Goal: Book appointment/travel/reservation

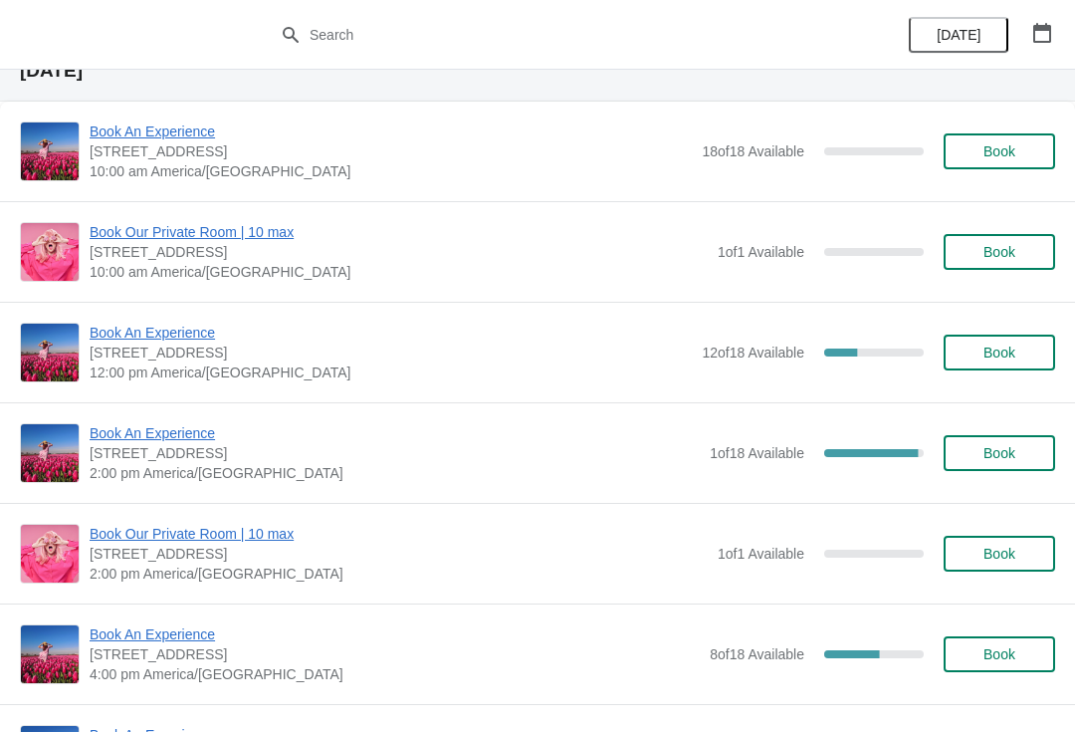
scroll to position [1716, 0]
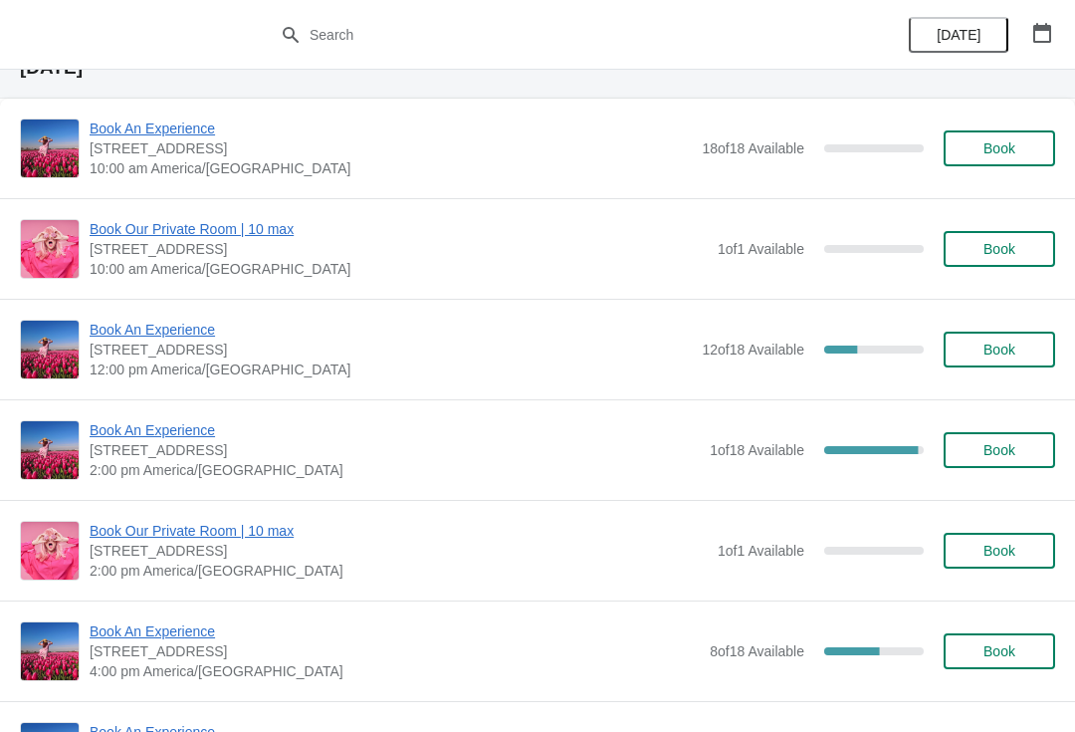
click at [121, 332] on span "Book An Experience" at bounding box center [391, 330] width 602 height 20
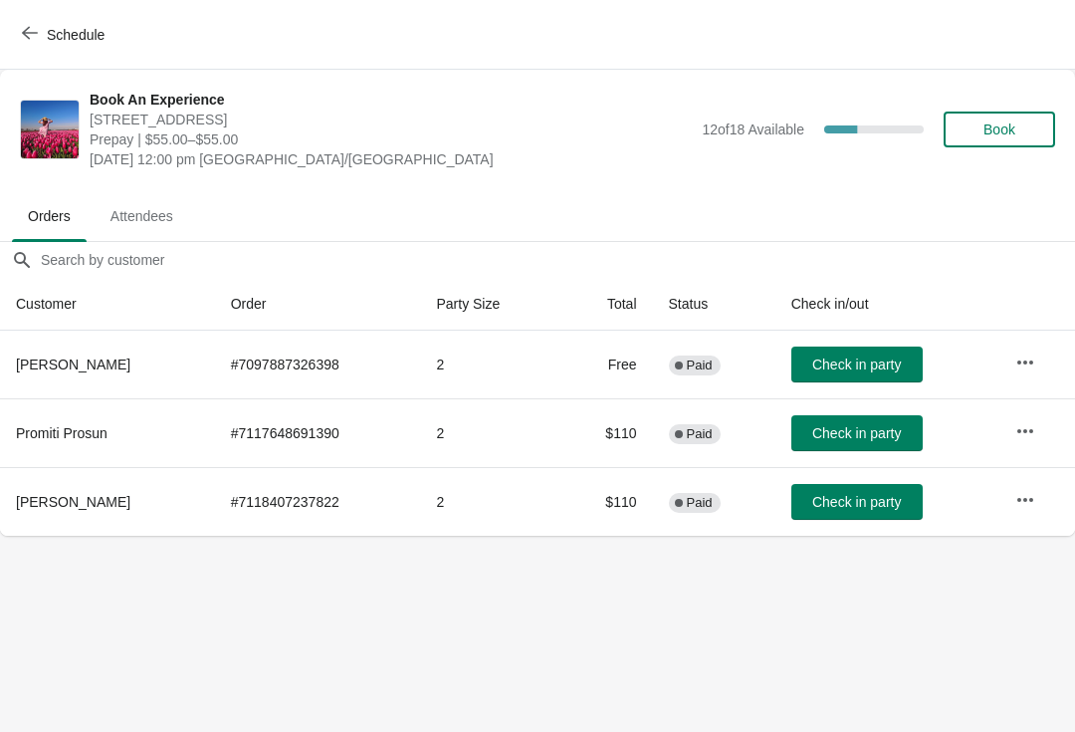
click at [1025, 368] on icon "button" at bounding box center [1026, 362] width 20 height 20
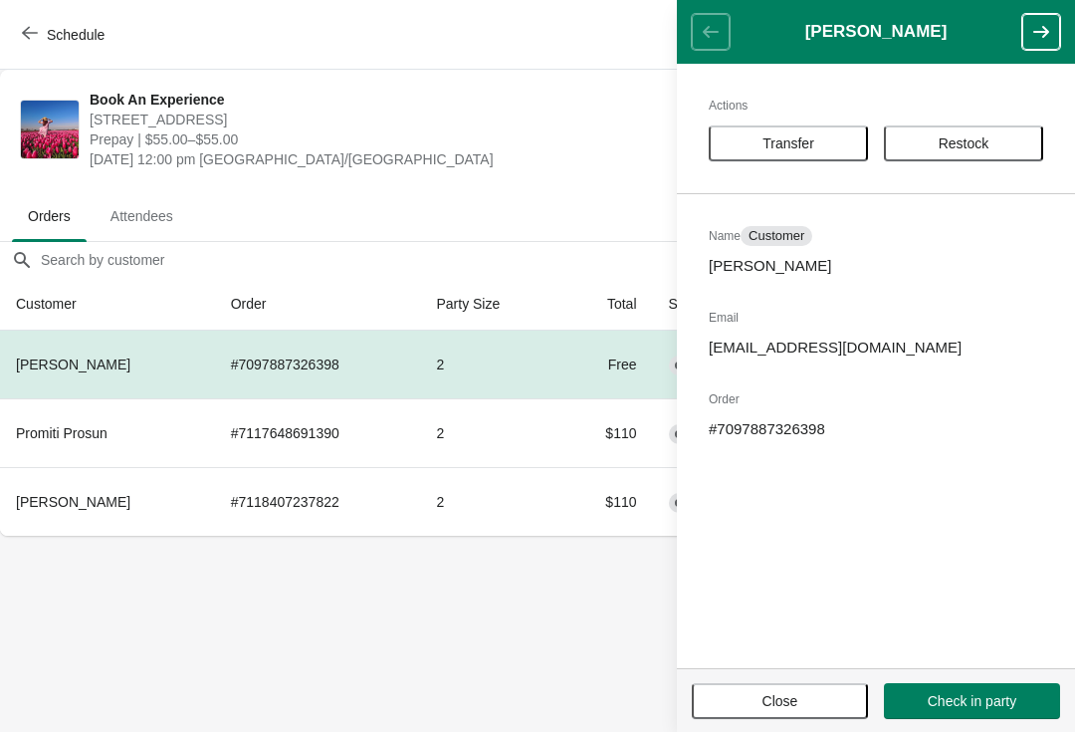
click at [752, 135] on span "Transfer" at bounding box center [788, 143] width 123 height 16
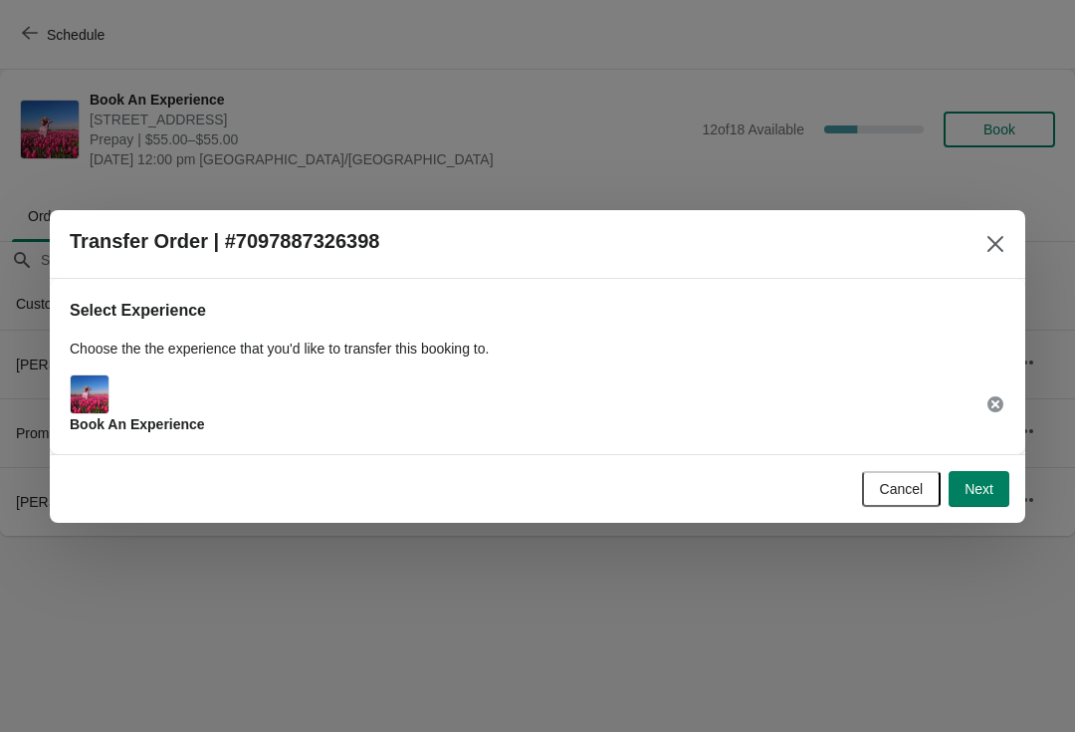
click at [971, 500] on button "Next" at bounding box center [979, 489] width 61 height 36
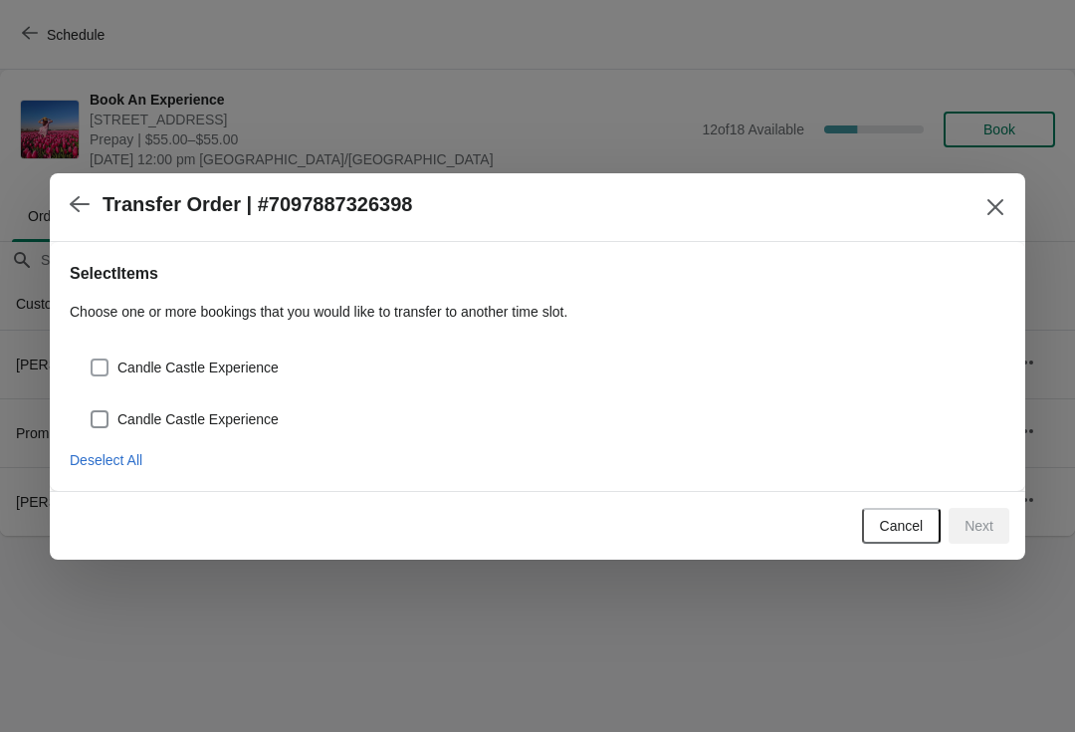
click at [122, 369] on span "Candle Castle Experience" at bounding box center [197, 367] width 161 height 20
click at [92, 359] on input "Candle Castle Experience" at bounding box center [91, 358] width 1 height 1
checkbox input "true"
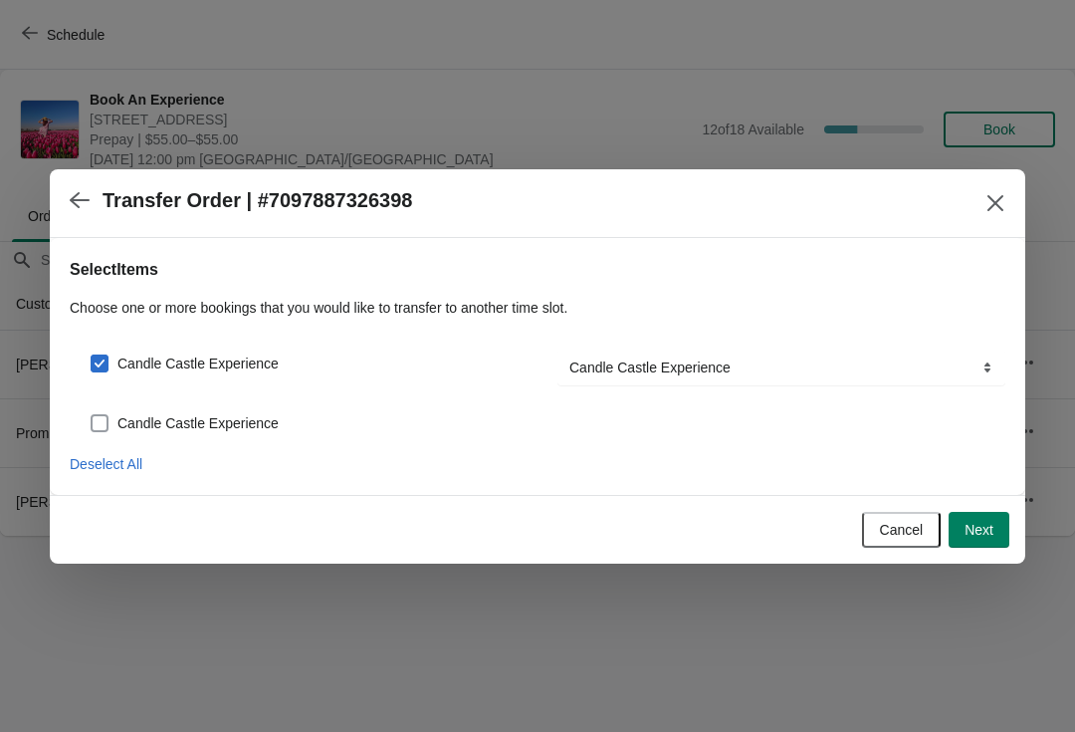
click at [108, 416] on span at bounding box center [100, 423] width 18 height 18
click at [92, 415] on input "Candle Castle Experience" at bounding box center [91, 414] width 1 height 1
checkbox input "true"
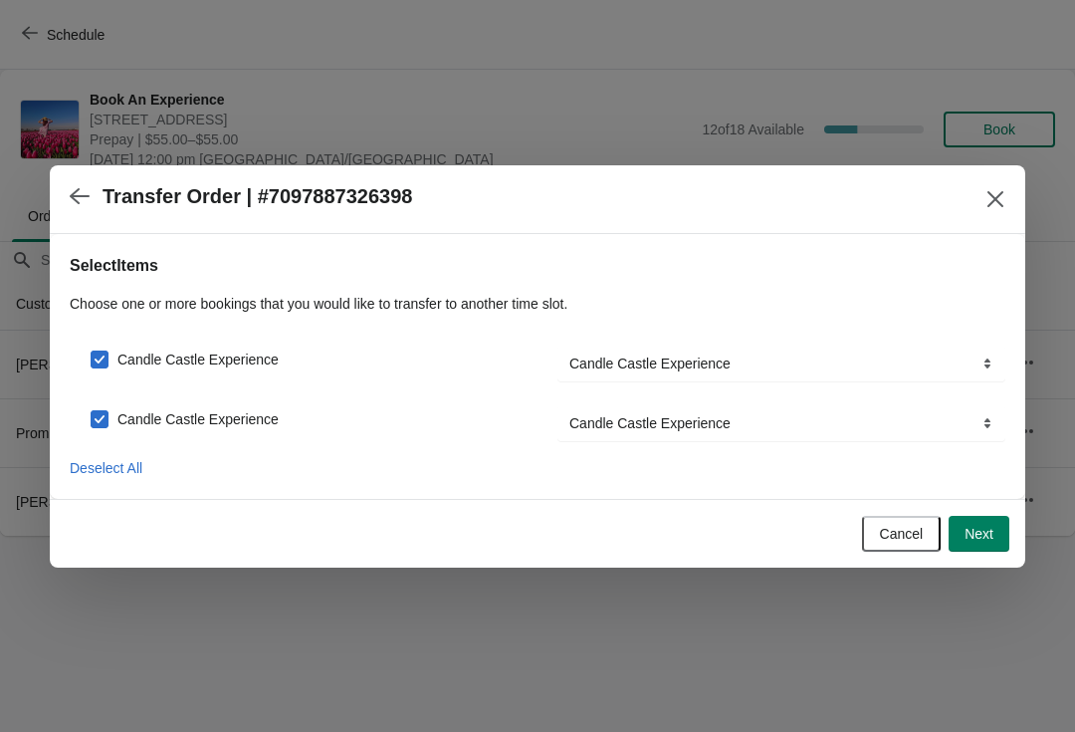
click at [980, 529] on span "Next" at bounding box center [979, 534] width 29 height 16
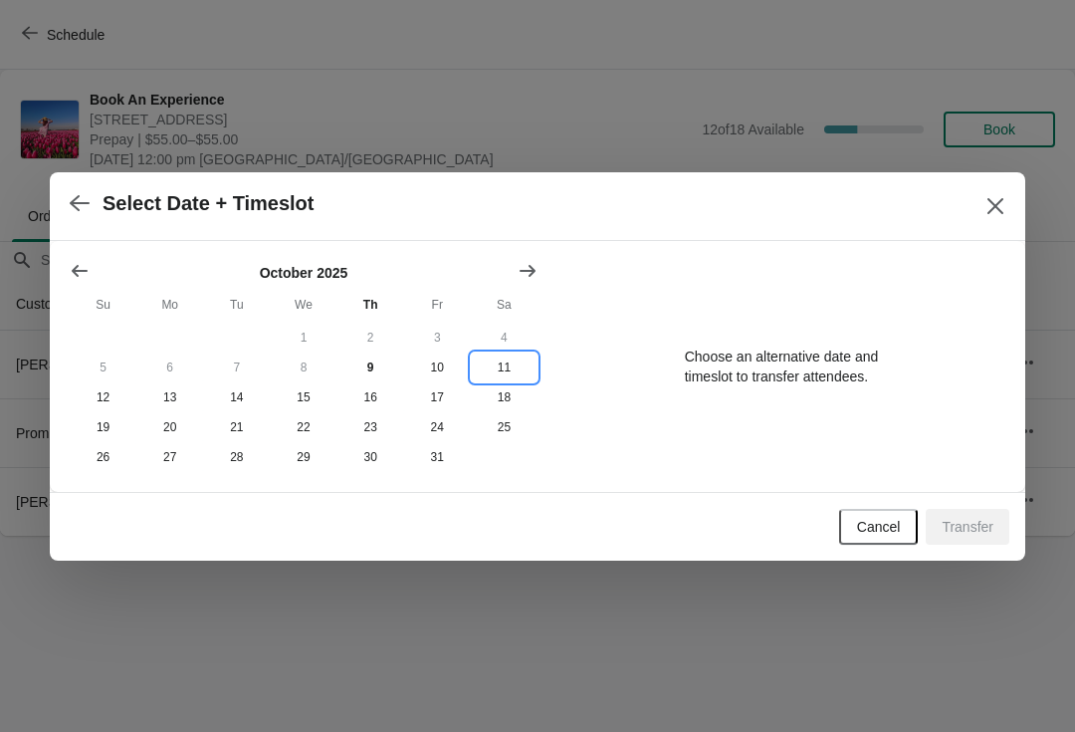
click at [496, 370] on button "11" at bounding box center [504, 367] width 67 height 30
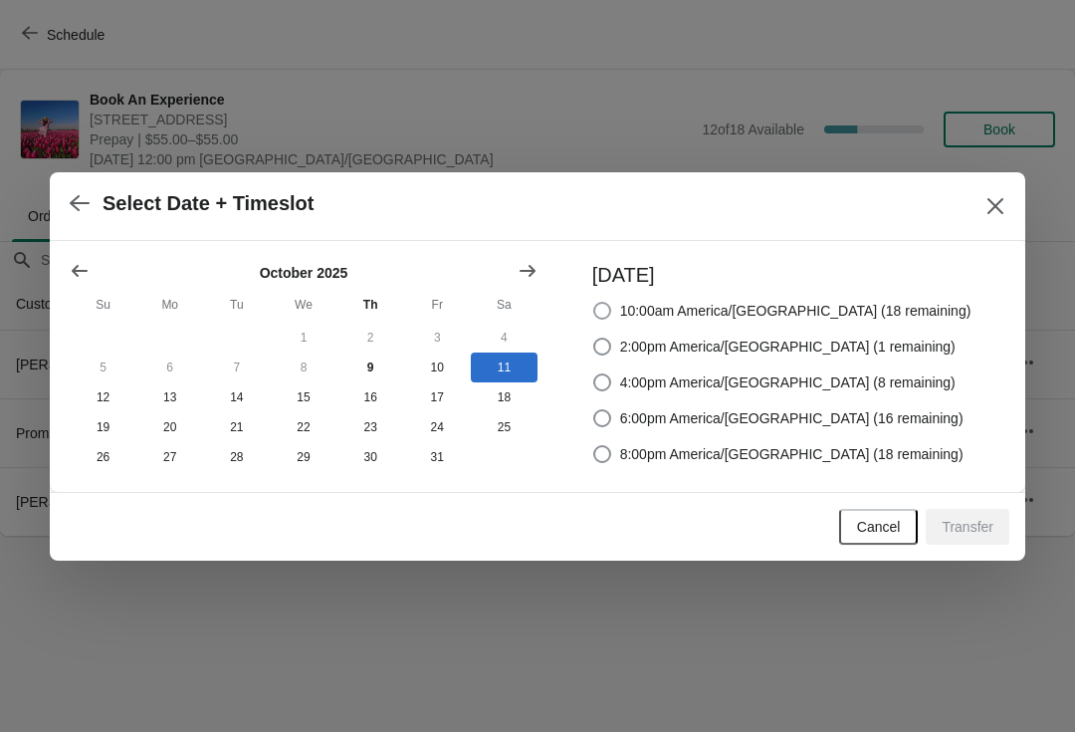
click at [612, 306] on span at bounding box center [602, 311] width 20 height 20
click at [594, 303] on input "10:00am America/[GEOGRAPHIC_DATA] (18 remaining)" at bounding box center [593, 302] width 1 height 1
radio input "true"
click at [972, 526] on span "Transfer" at bounding box center [968, 527] width 52 height 16
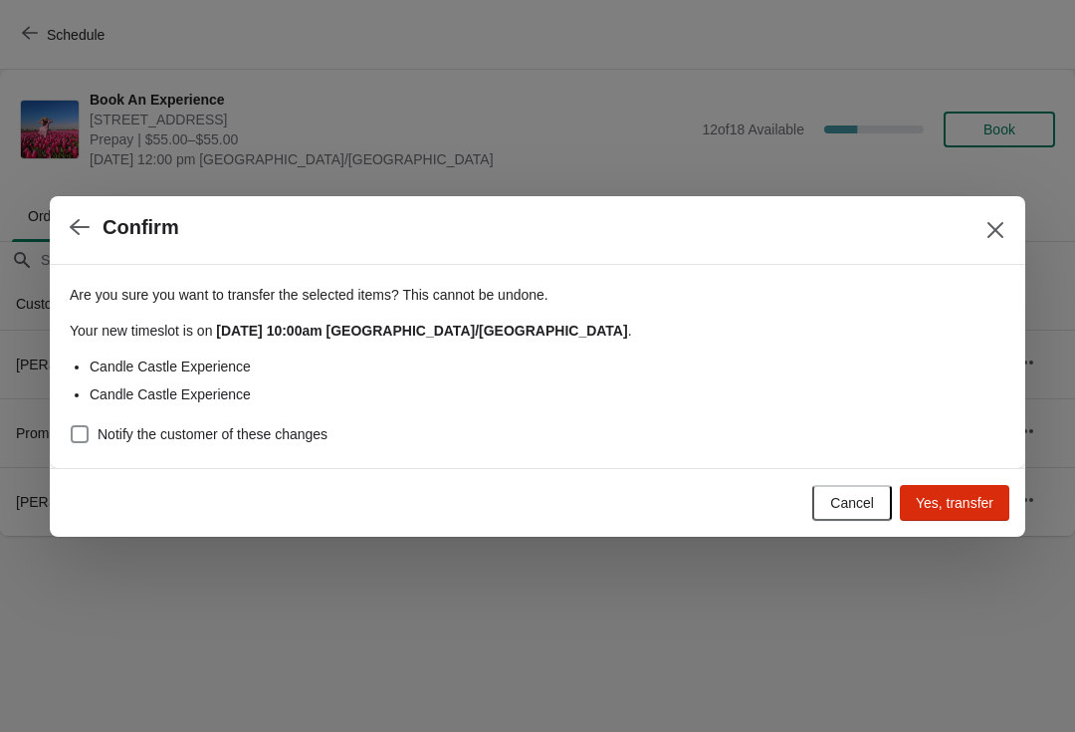
click at [98, 425] on span "Notify the customer of these changes" at bounding box center [213, 434] width 230 height 20
click at [72, 425] on input "Notify the customer of these changes" at bounding box center [71, 425] width 1 height 1
checkbox input "true"
click at [932, 496] on span "Yes, transfer" at bounding box center [955, 503] width 78 height 16
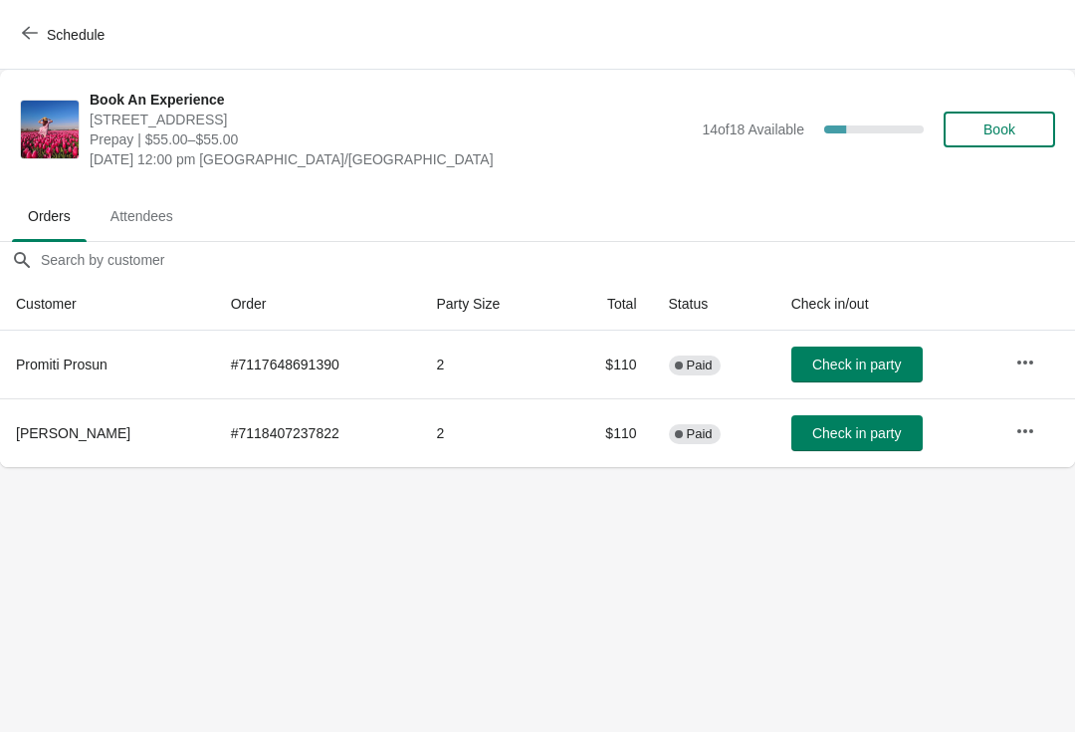
click at [73, 31] on span "Schedule" at bounding box center [76, 35] width 58 height 16
